Goal: Task Accomplishment & Management: Manage account settings

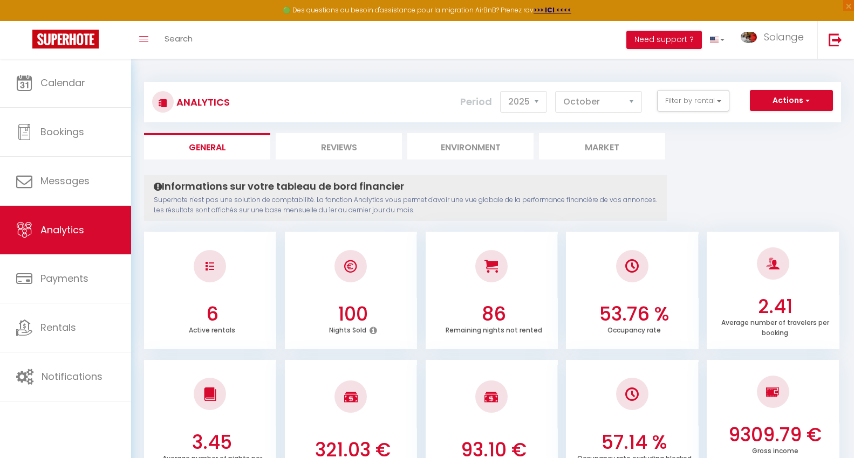
select select "2025"
select select "10"
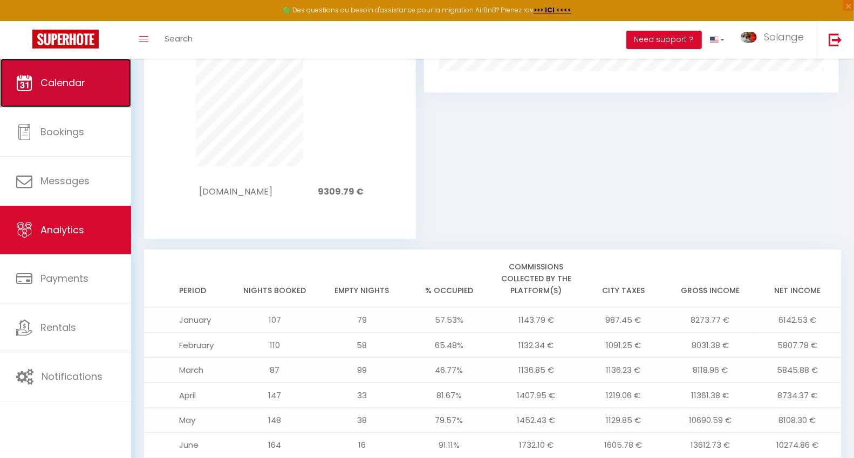
click at [79, 80] on span "Calendar" at bounding box center [62, 82] width 45 height 13
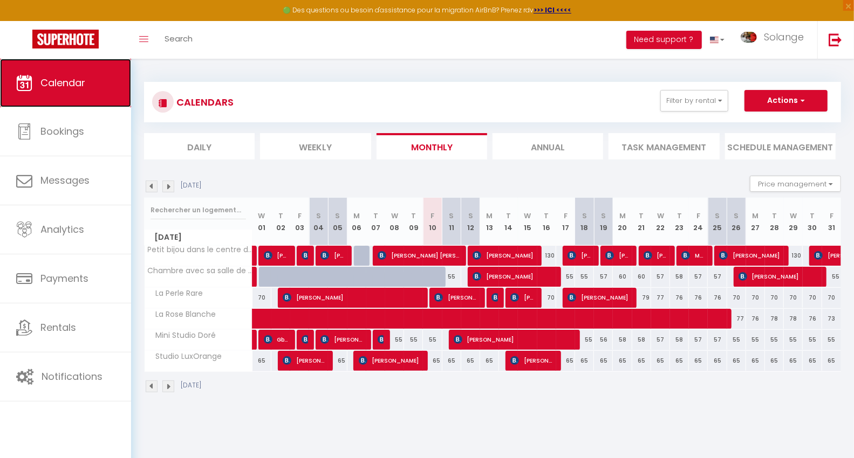
click at [85, 71] on link "Calendar" at bounding box center [65, 83] width 131 height 49
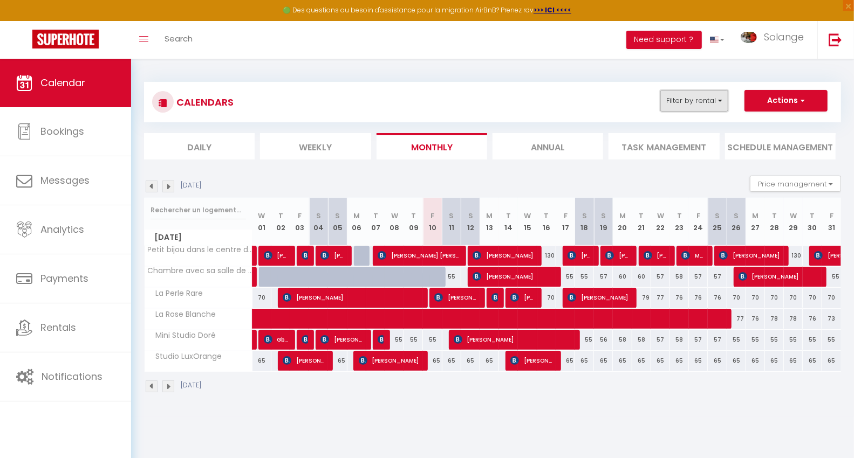
click at [717, 98] on button "Filter by rental" at bounding box center [694, 101] width 68 height 22
click at [453, 338] on img at bounding box center [457, 339] width 9 height 9
select select "OK"
select select "0"
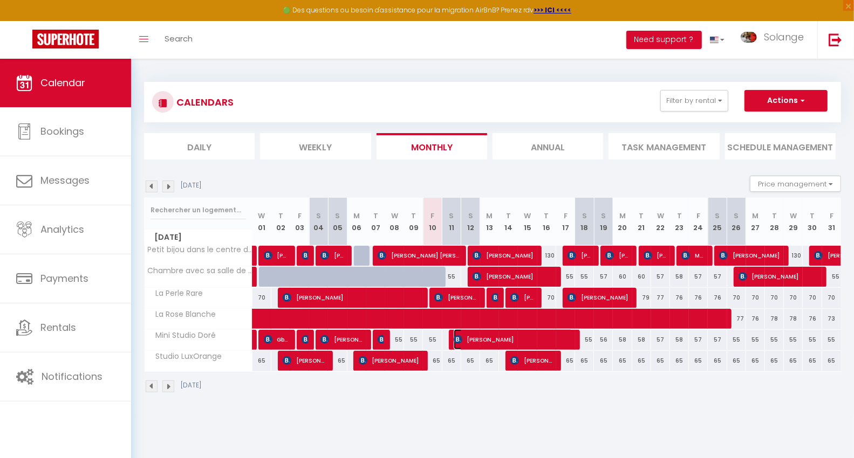
select select "1"
select select
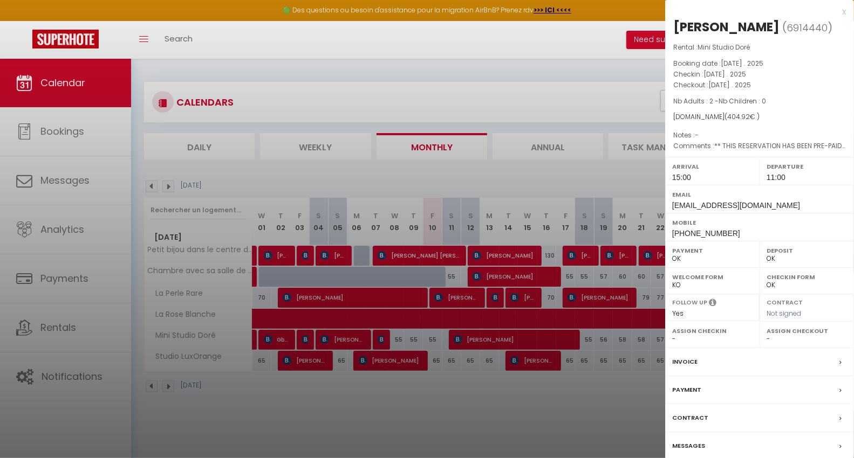
click at [453, 341] on div at bounding box center [427, 229] width 854 height 458
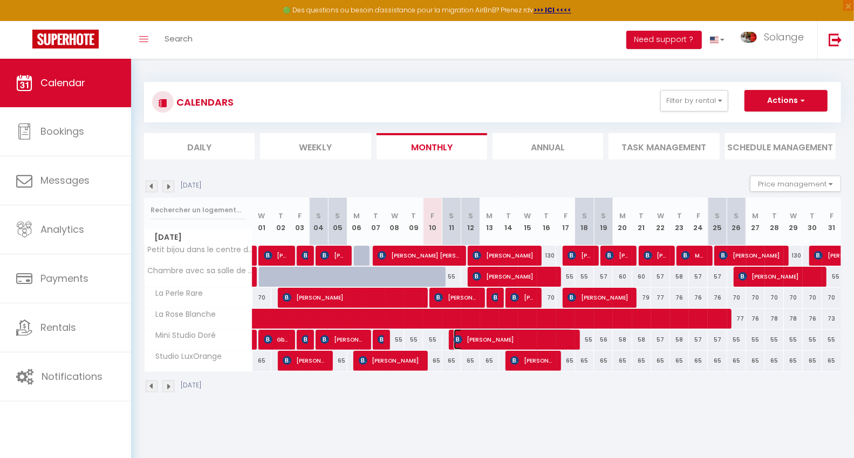
click at [454, 332] on span "[PERSON_NAME]" at bounding box center [513, 339] width 120 height 20
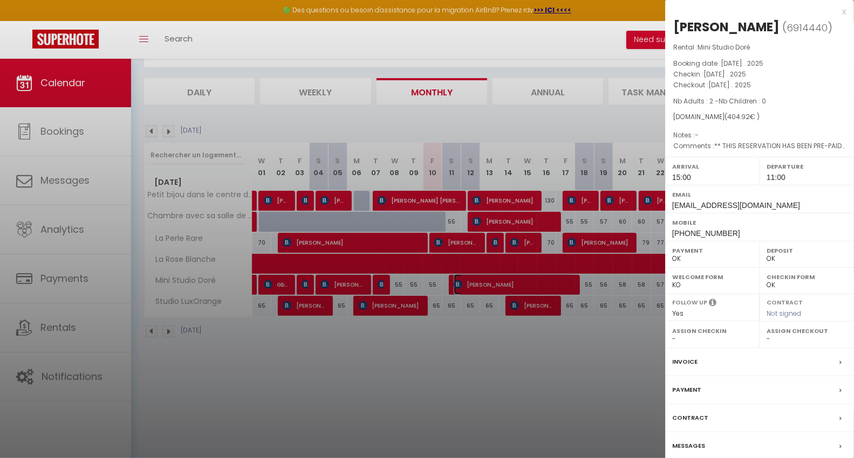
scroll to position [58, 0]
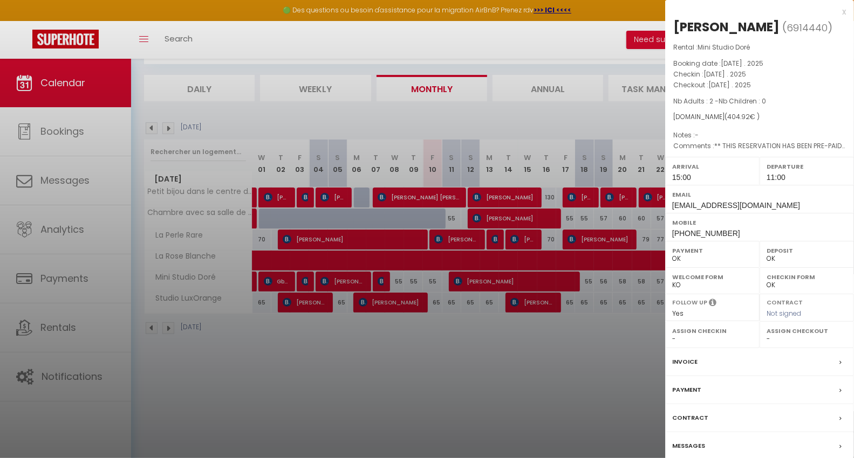
click at [688, 445] on label "Messages" at bounding box center [688, 446] width 33 height 11
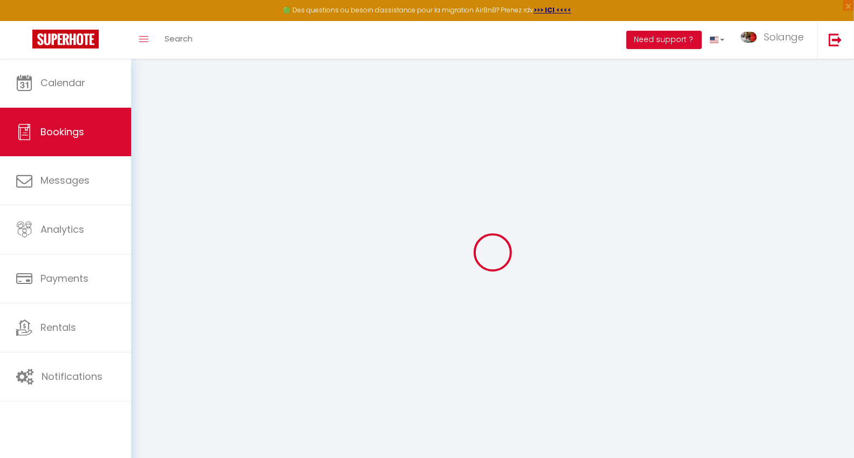
select select
checkbox input "false"
select select
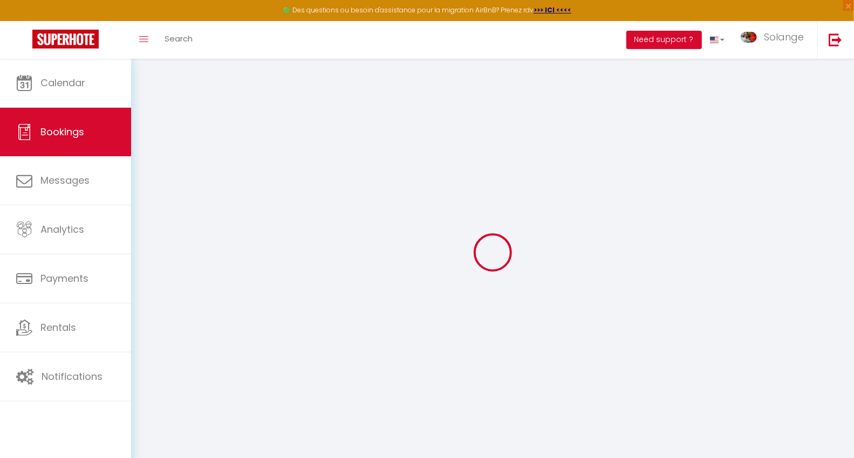
checkbox input "false"
type textarea "** THIS RESERVATION HAS BEEN PRE-PAID ** BOOKING NOTE : Payment charge is EUR 5…"
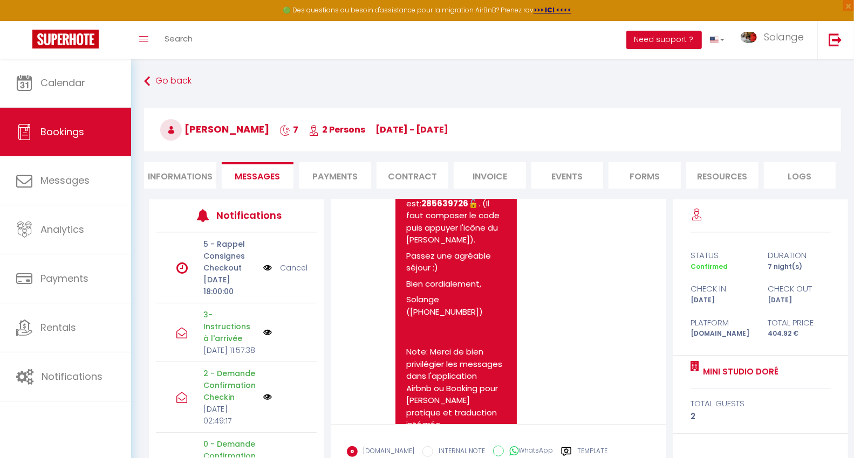
scroll to position [2139, 0]
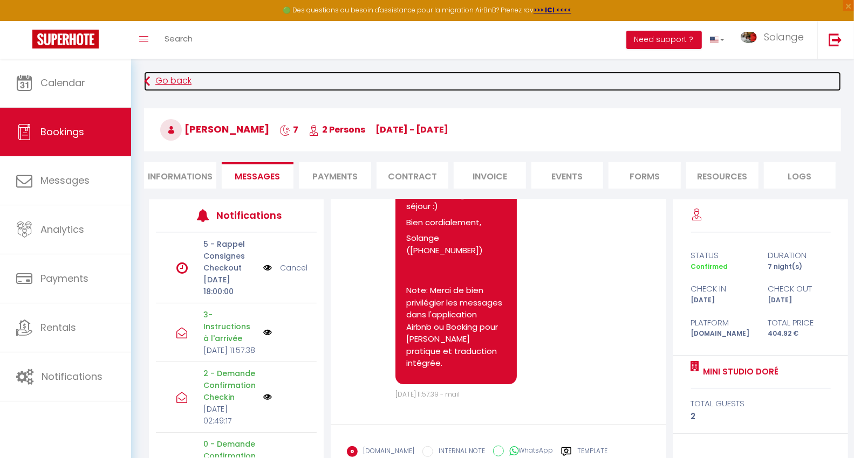
click at [163, 78] on link "Go back" at bounding box center [492, 81] width 697 height 19
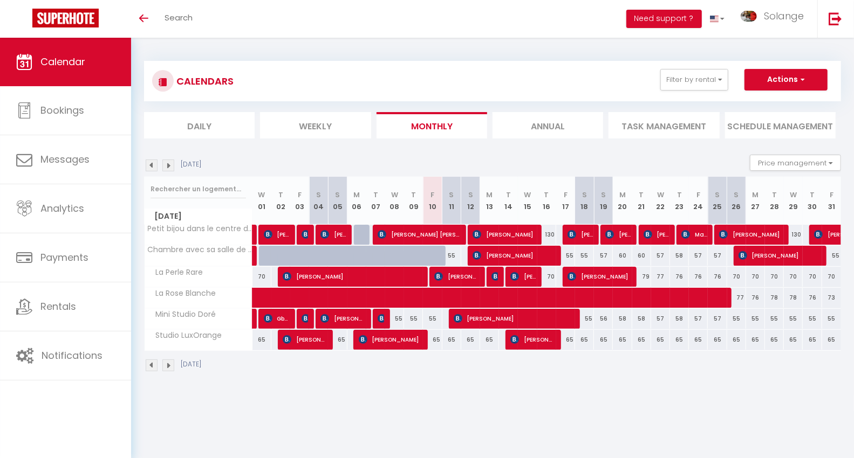
click at [169, 161] on img at bounding box center [168, 166] width 12 height 12
